Goal: Information Seeking & Learning: Learn about a topic

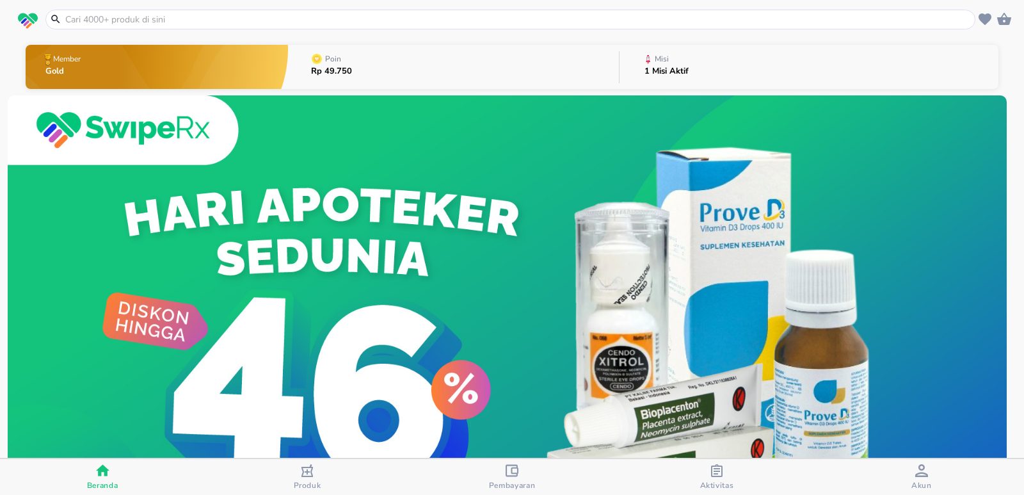
click at [678, 65] on div "Misi" at bounding box center [668, 59] width 49 height 16
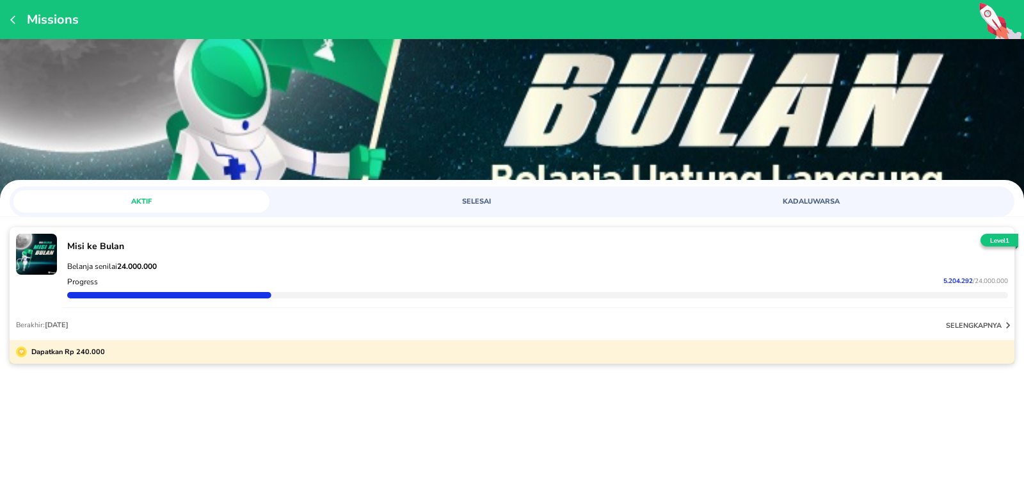
click at [811, 209] on button "KADALUWARSA" at bounding box center [811, 201] width 256 height 22
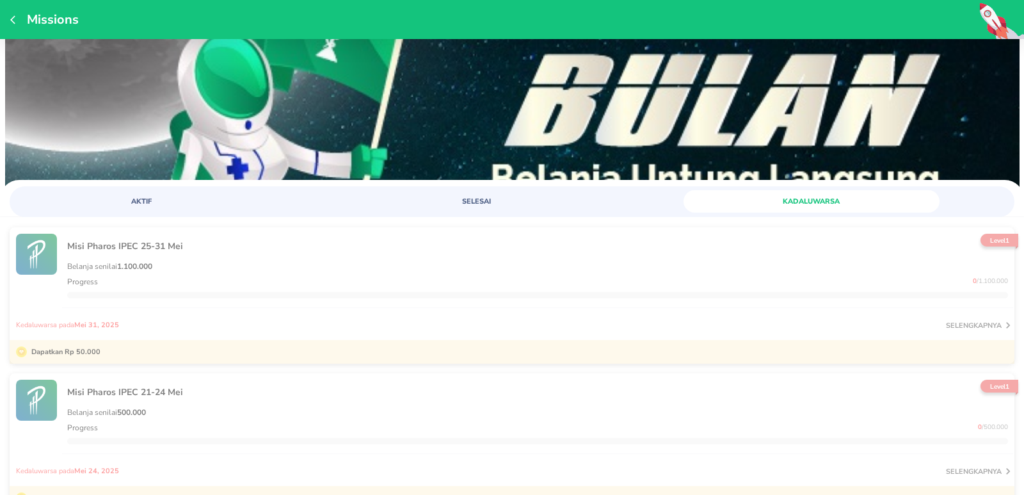
click at [139, 196] on button "AKTIF" at bounding box center [141, 201] width 256 height 22
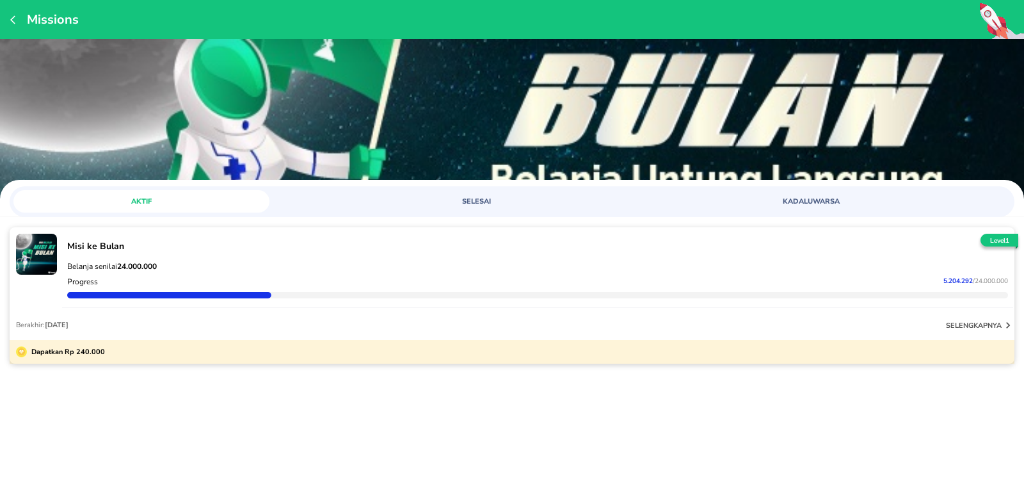
click at [482, 198] on span "SELESAI" at bounding box center [476, 201] width 241 height 10
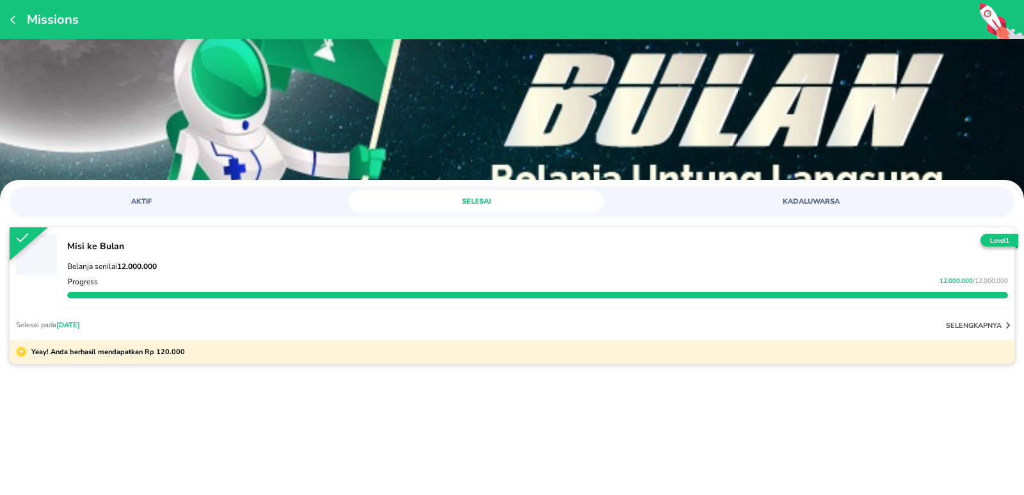
click at [20, 24] on icon "button" at bounding box center [15, 20] width 10 height 10
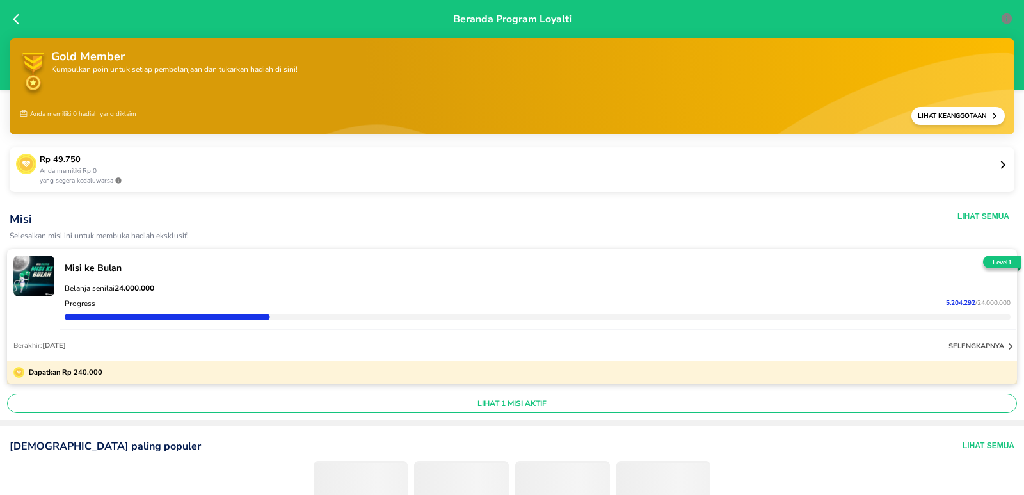
click at [868, 172] on p "Anda memiliki Rp 0" at bounding box center [519, 171] width 958 height 10
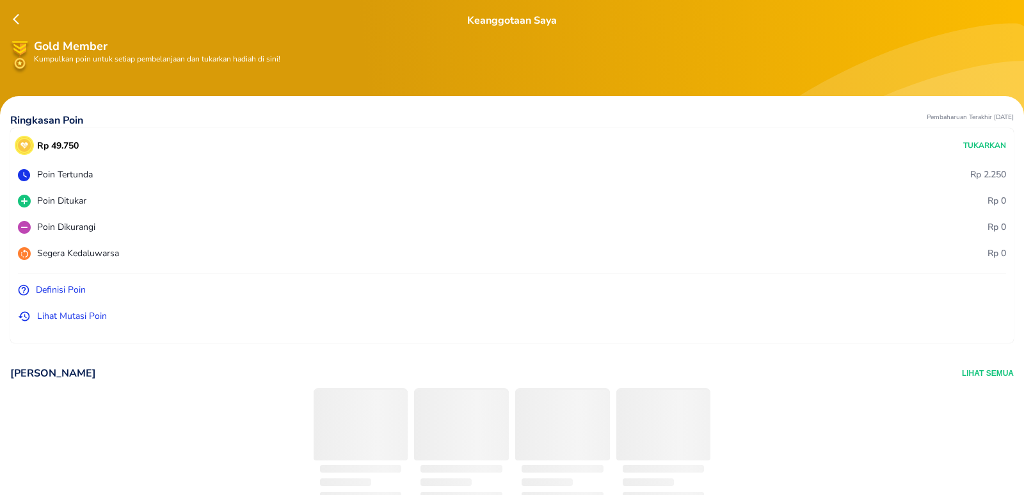
click at [66, 313] on p "Lihat Mutasi Poin" at bounding box center [72, 315] width 70 height 13
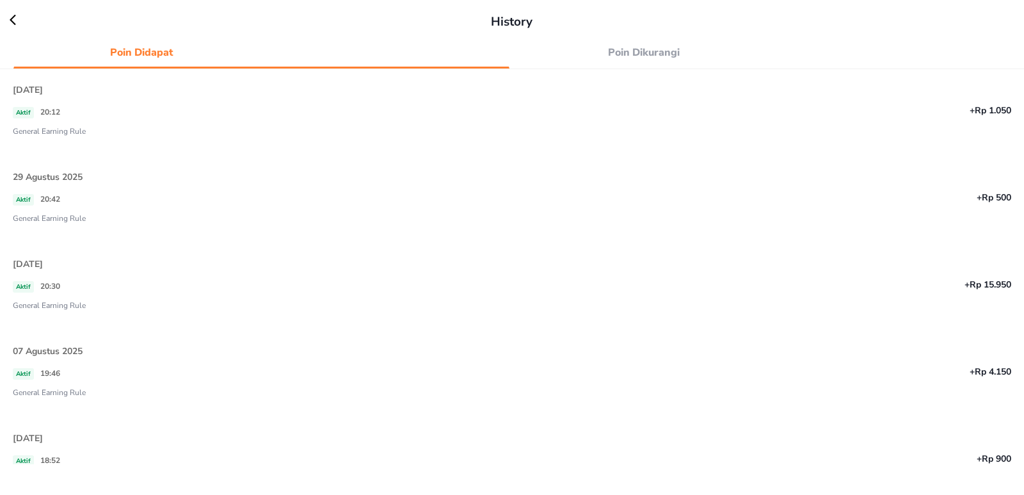
scroll to position [660, 0]
click at [11, 18] on icon at bounding box center [19, 19] width 19 height 13
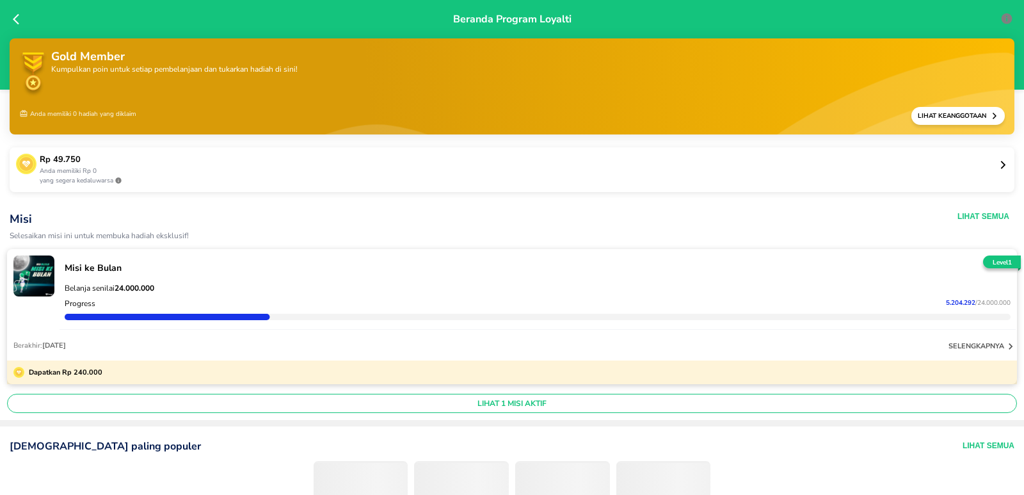
click at [788, 152] on div "Rp 49.750 Anda memiliki Rp 0 yang segera kedaluwarsa" at bounding box center [512, 169] width 1004 height 45
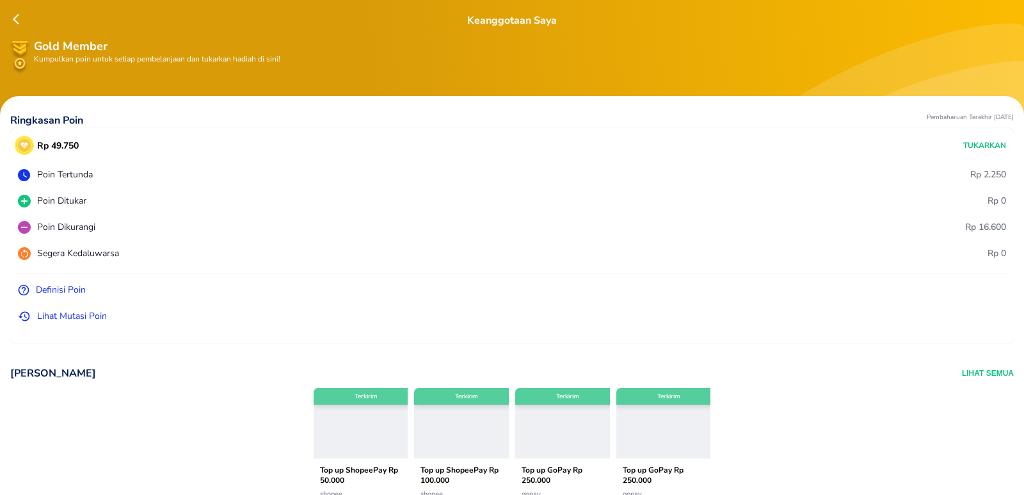
click at [54, 288] on p "Definisi Poin" at bounding box center [61, 289] width 50 height 13
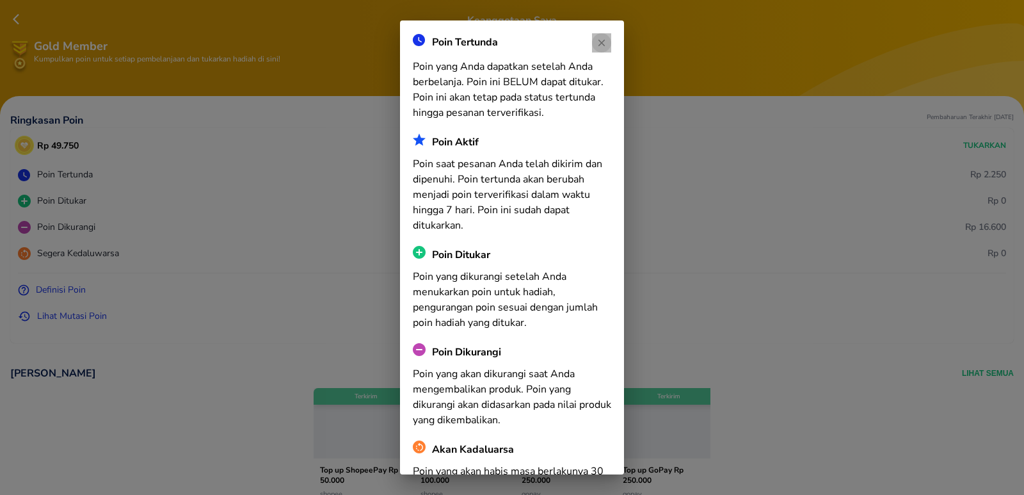
click at [593, 37] on circle "button" at bounding box center [601, 42] width 19 height 19
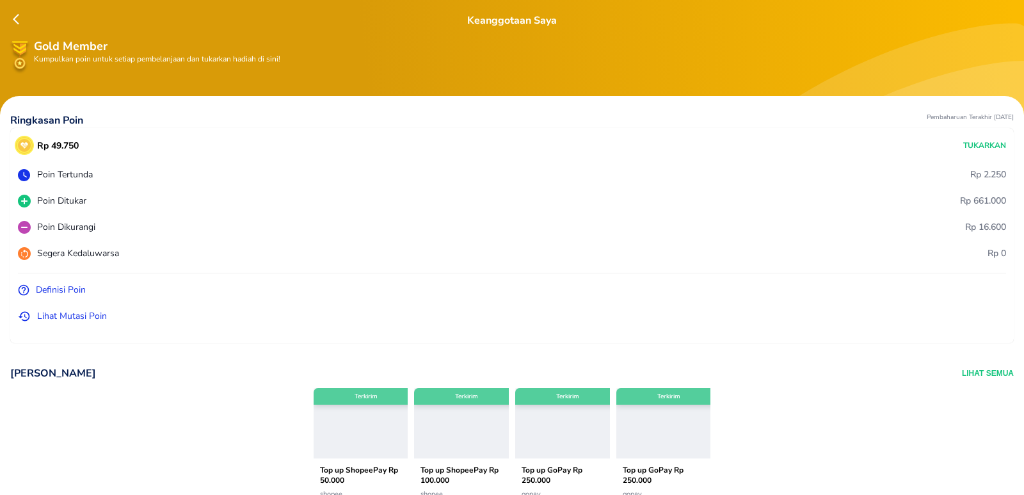
click at [976, 381] on div "Hadiah Saya Lihat Semua Terkirim Top up ShopeePay Rp 50.000 shopee - Rp 52.000 …" at bounding box center [511, 454] width 1003 height 202
click at [976, 372] on button "Lihat Semua" at bounding box center [988, 373] width 52 height 14
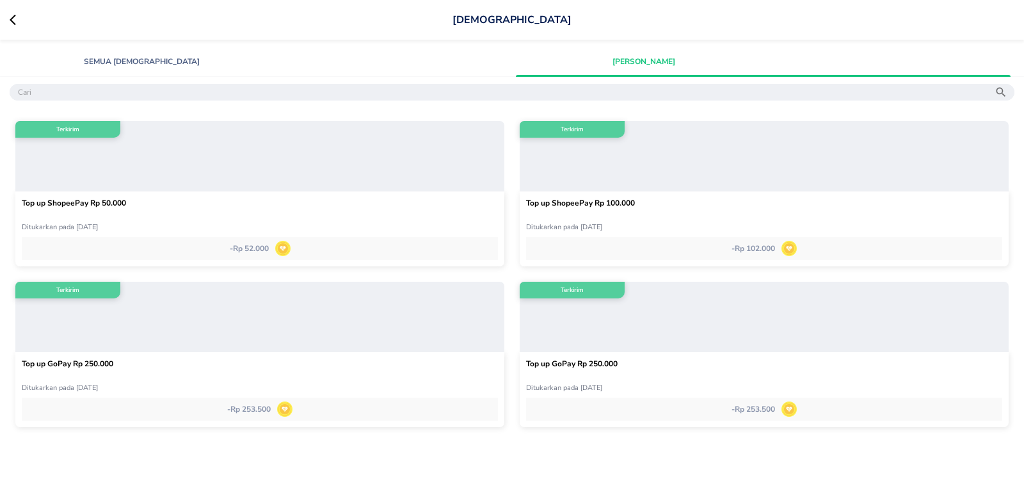
click at [193, 61] on span "Semua Hadiah" at bounding box center [141, 62] width 241 height 12
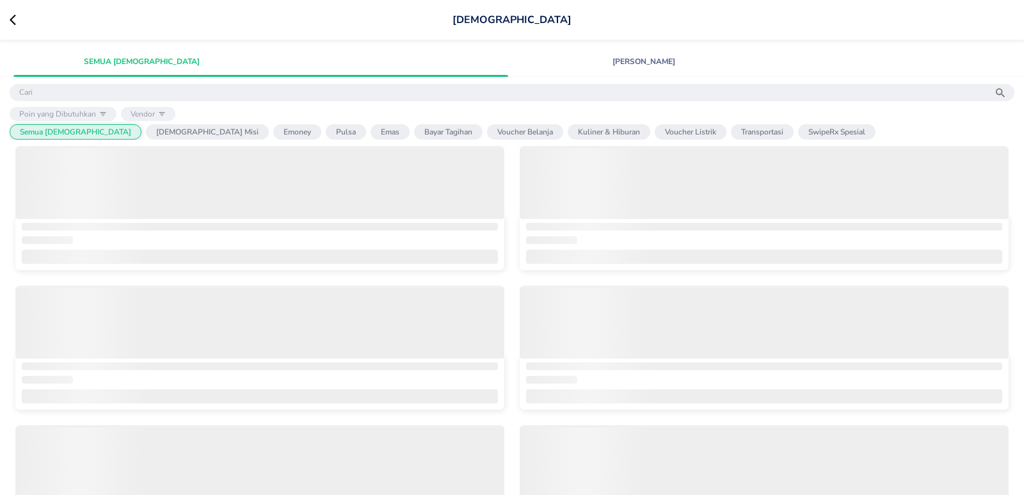
click at [692, 64] on span "Hadiah Saya" at bounding box center [643, 62] width 241 height 12
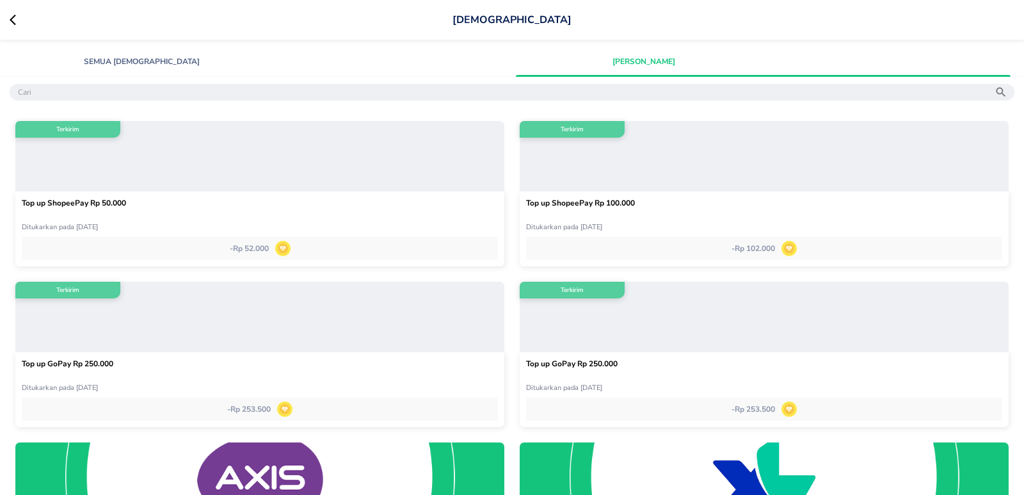
click at [645, 51] on button "Hadiah Saya" at bounding box center [644, 61] width 256 height 22
click at [12, 22] on icon at bounding box center [19, 19] width 19 height 13
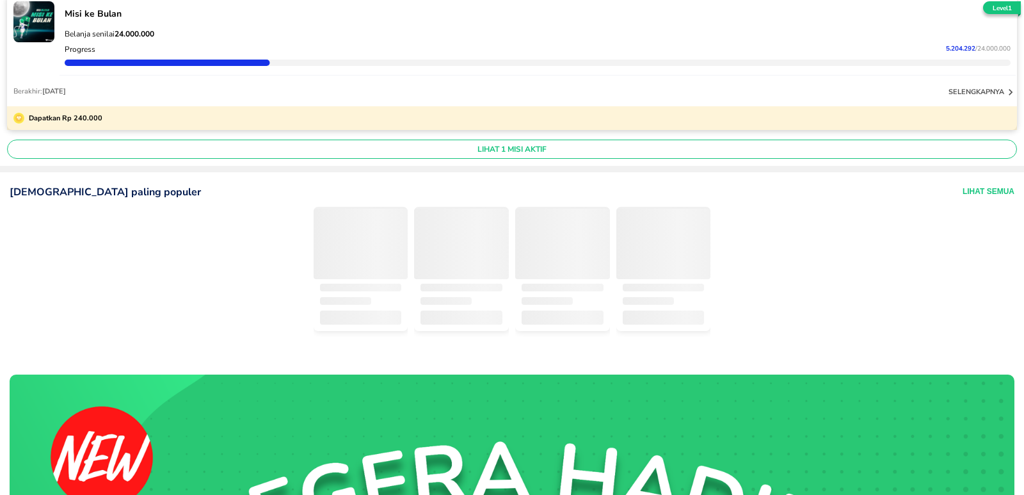
scroll to position [256, 0]
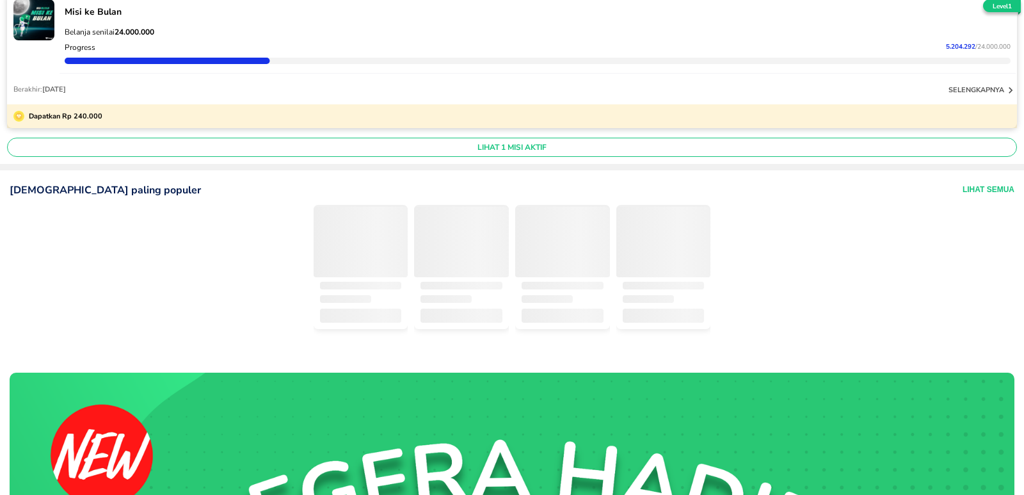
click at [548, 149] on span "LIHAT 1 MISI AKTIF" at bounding box center [512, 147] width 998 height 10
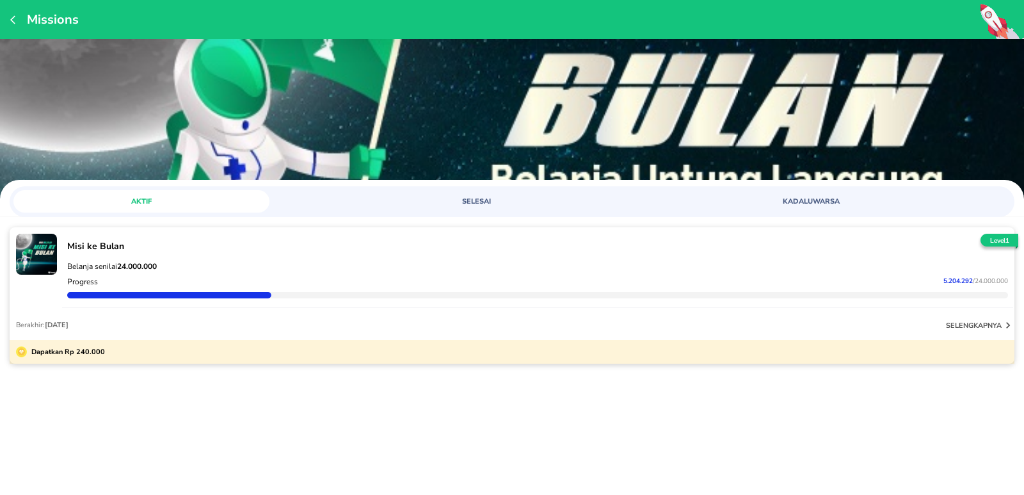
click at [493, 210] on button "SELESAI" at bounding box center [476, 201] width 256 height 22
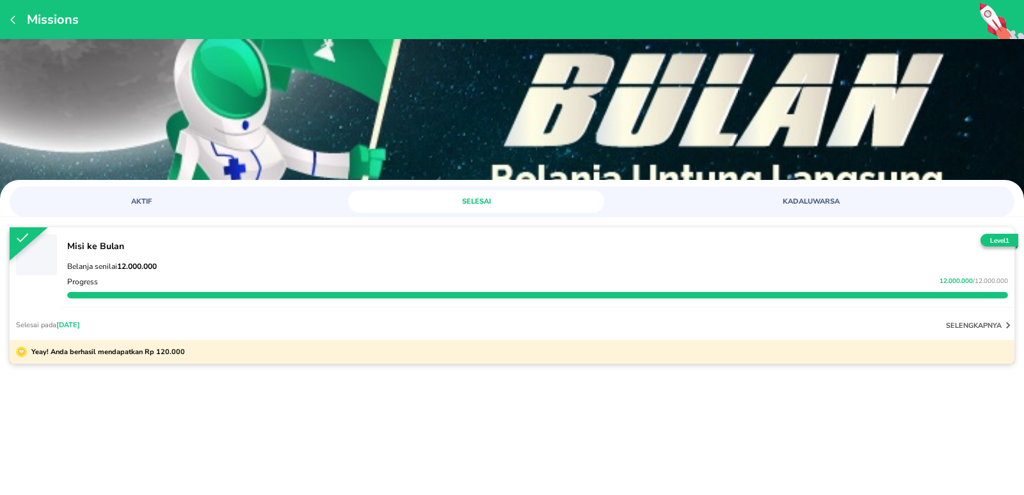
click at [141, 202] on span "AKTIF" at bounding box center [141, 201] width 241 height 10
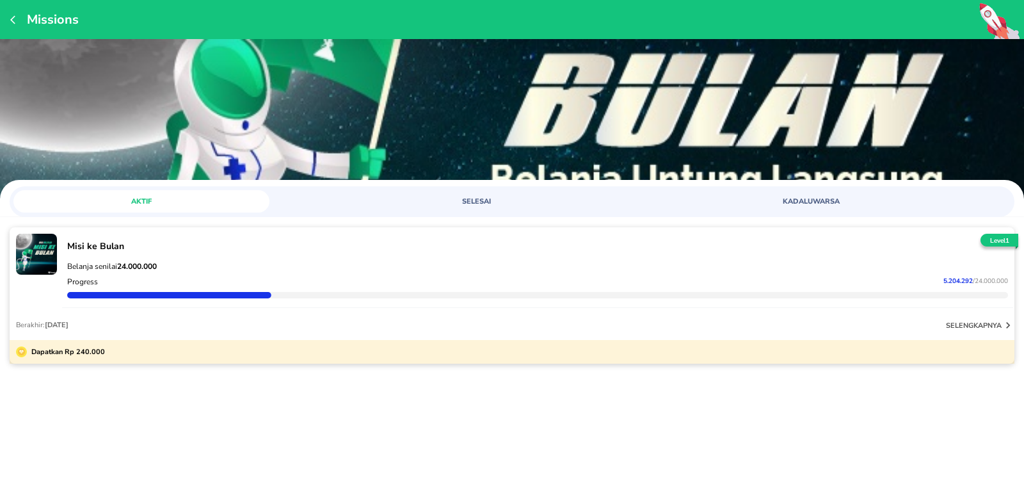
click at [13, 25] on button "button" at bounding box center [15, 19] width 10 height 17
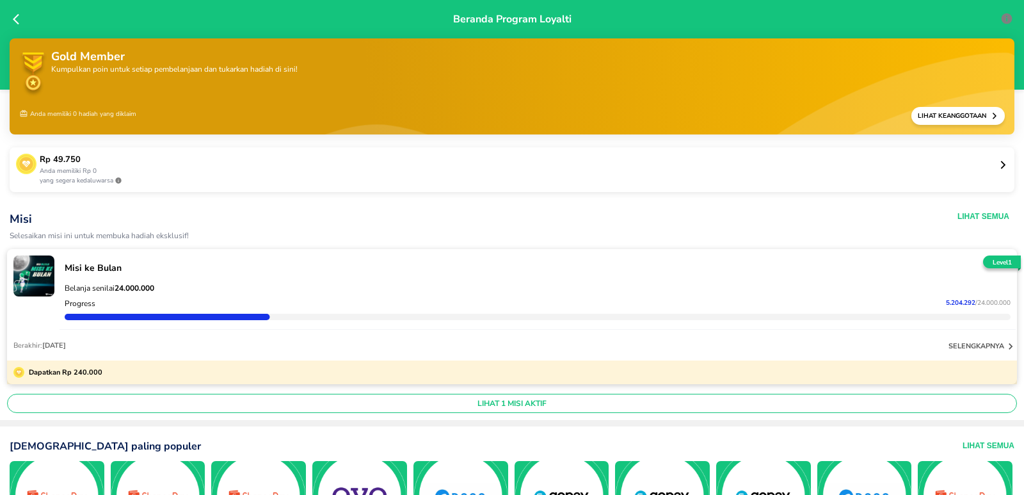
click at [940, 91] on div "Gold Member Kumpulkan poin untuk setiap pembelanjaan dan tukarkan hadiah di sin…" at bounding box center [511, 75] width 985 height 55
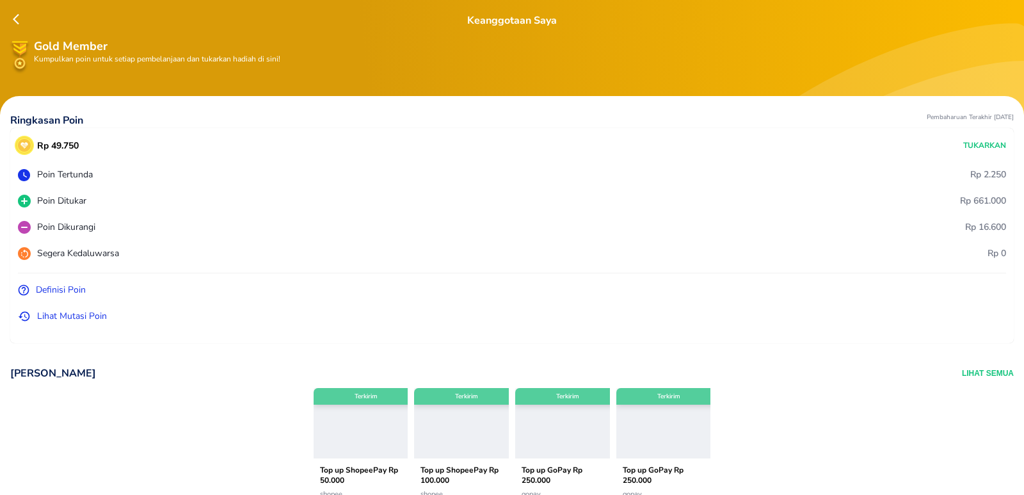
drag, startPoint x: 370, startPoint y: 203, endPoint x: 188, endPoint y: 219, distance: 182.4
click at [188, 219] on div "Rp 49.750 Tukarkan Poin Tertunda Rp 2.250 Poin Ditukar Rp 661.000 Poin Dikurang…" at bounding box center [511, 235] width 1003 height 215
click at [18, 19] on icon at bounding box center [19, 19] width 13 height 13
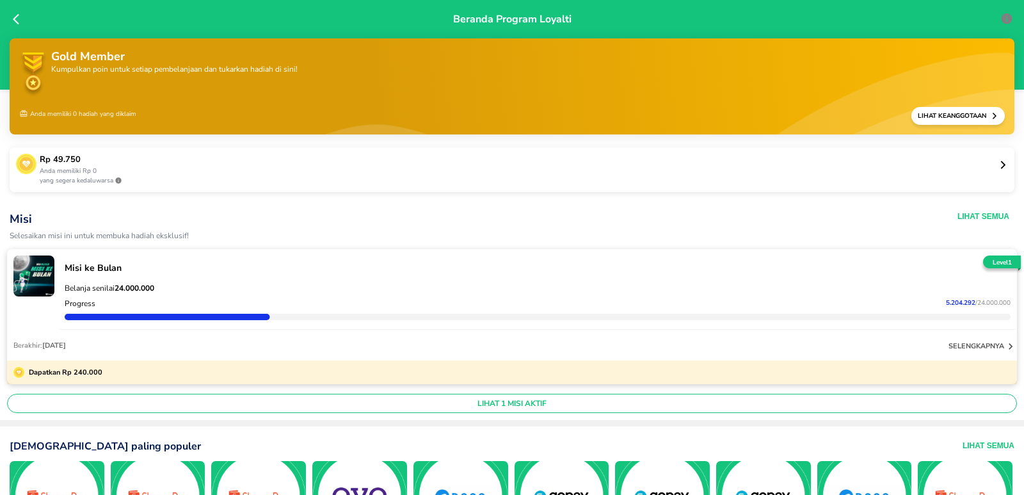
click at [538, 173] on p "Anda memiliki Rp 0" at bounding box center [519, 171] width 958 height 10
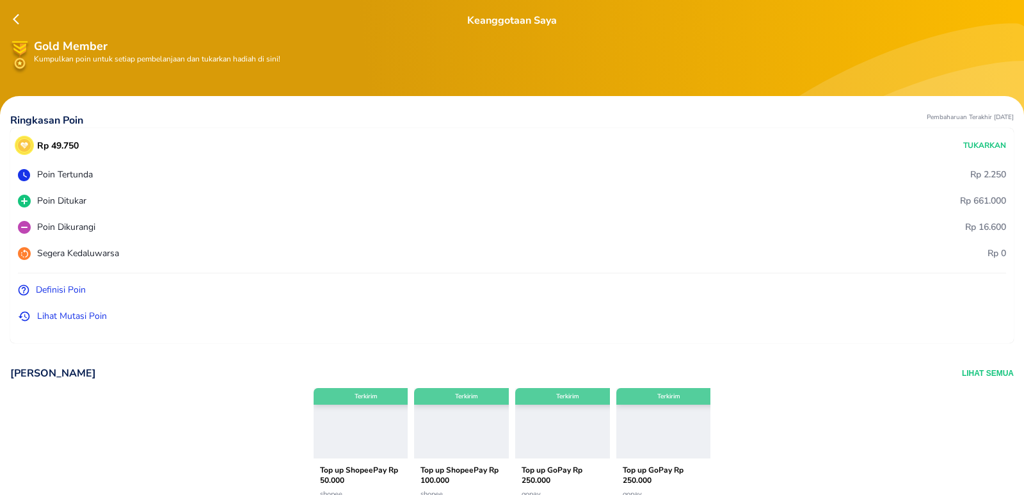
click at [17, 17] on icon at bounding box center [19, 19] width 13 height 13
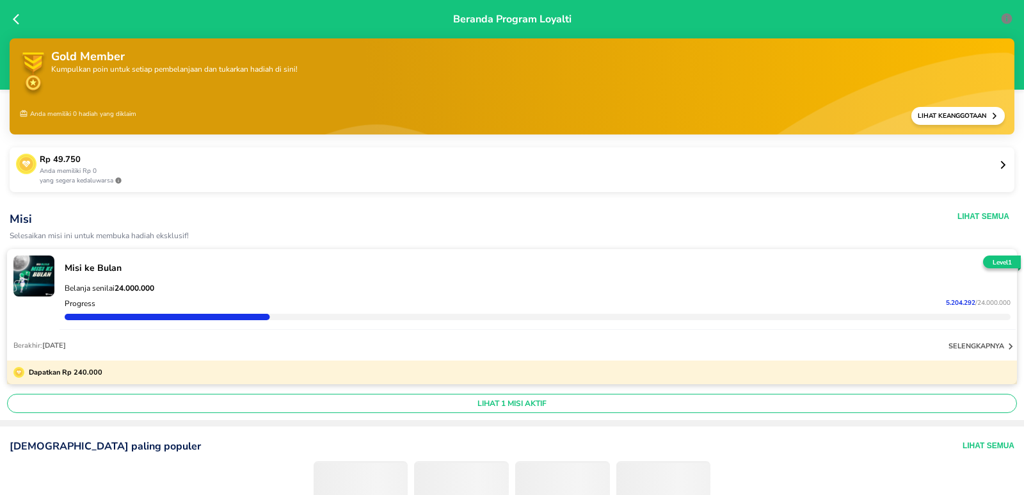
click at [18, 17] on icon at bounding box center [19, 19] width 13 height 13
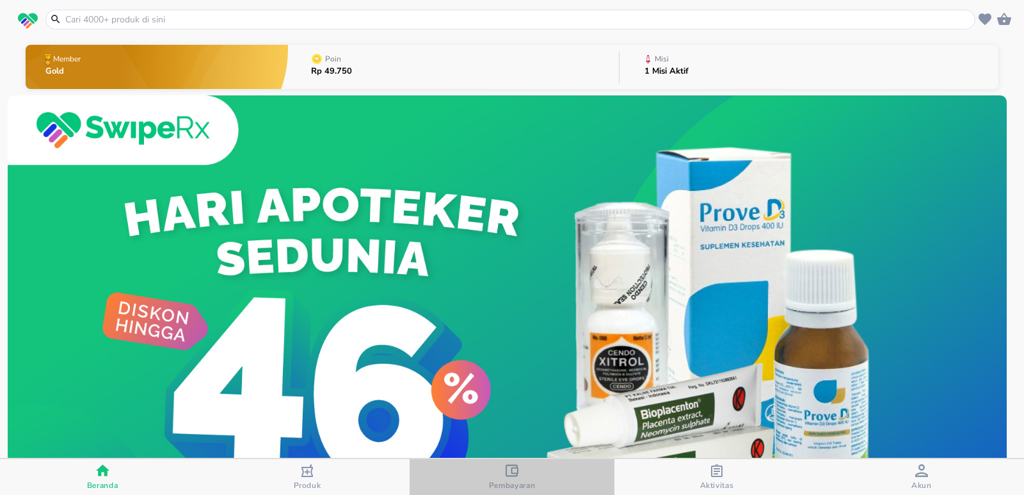
click at [518, 470] on icon "button" at bounding box center [511, 470] width 13 height 12
